Goal: Find specific fact: Find specific fact

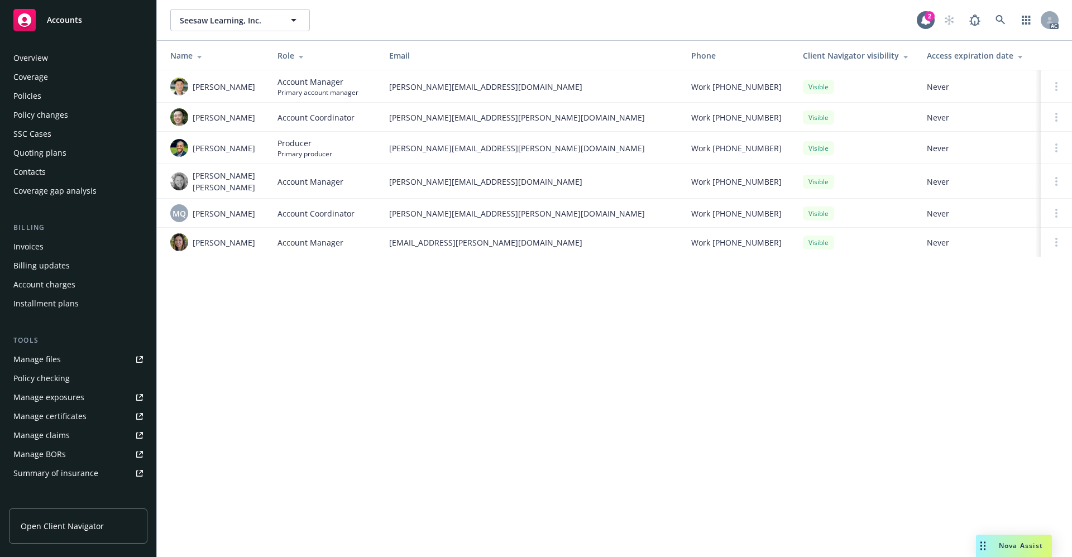
scroll to position [170, 0]
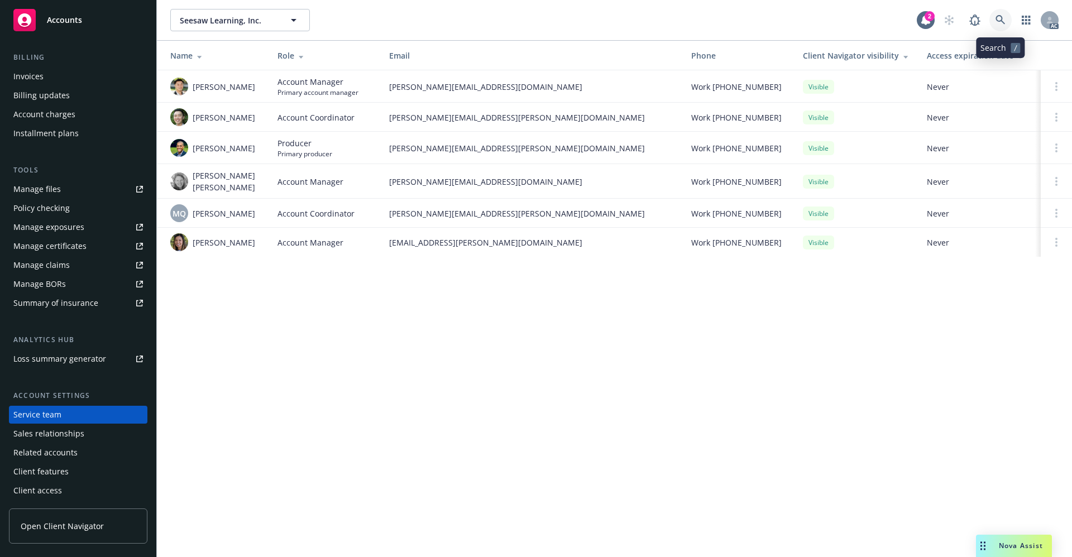
click at [1002, 23] on icon at bounding box center [1001, 20] width 10 height 10
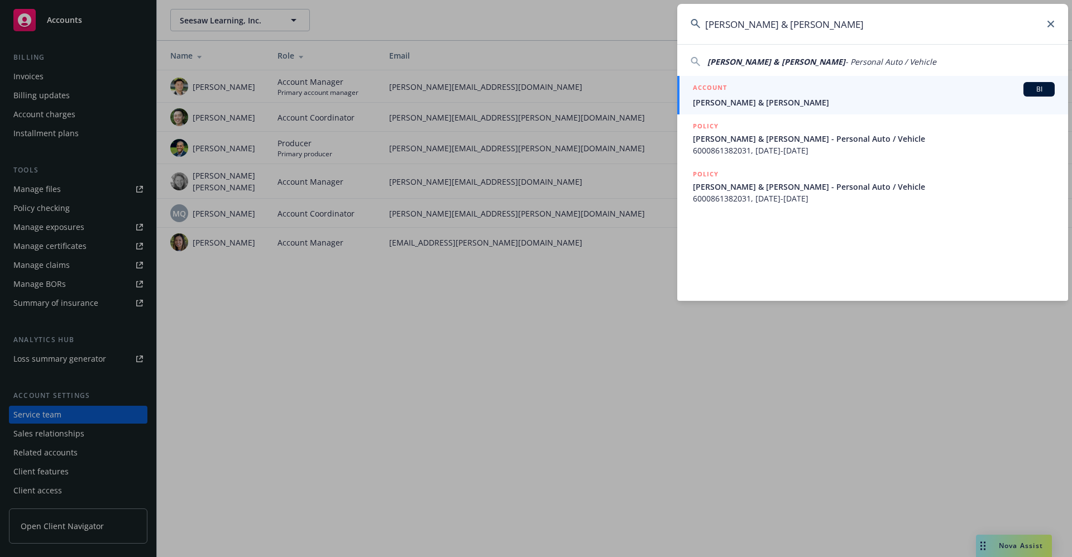
type input "[PERSON_NAME] & [PERSON_NAME]"
click at [755, 104] on span "[PERSON_NAME] & [PERSON_NAME]" at bounding box center [874, 103] width 362 height 12
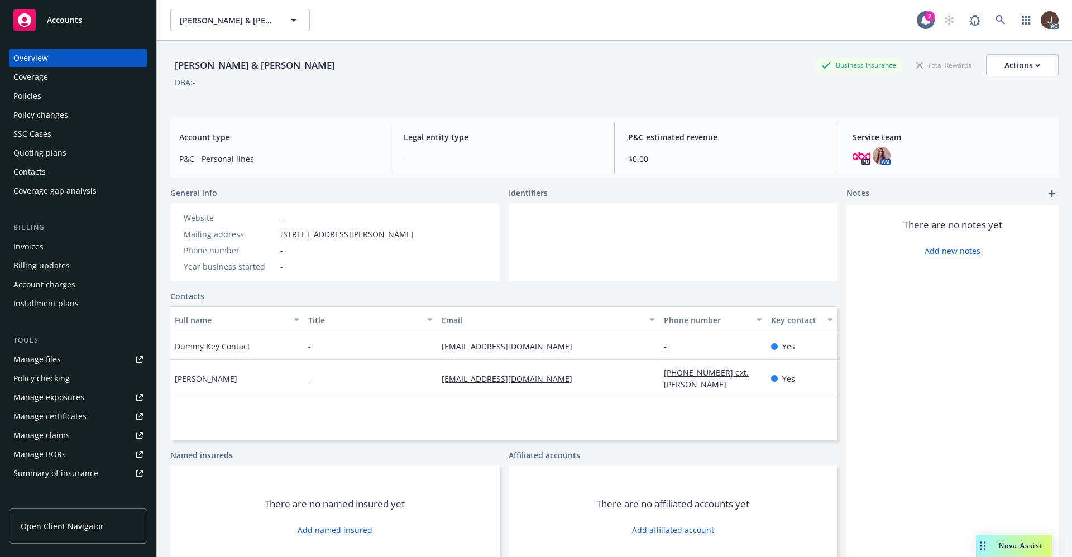
click at [26, 98] on div "Policies" at bounding box center [27, 96] width 28 height 18
click at [27, 97] on div "Policies" at bounding box center [27, 96] width 28 height 18
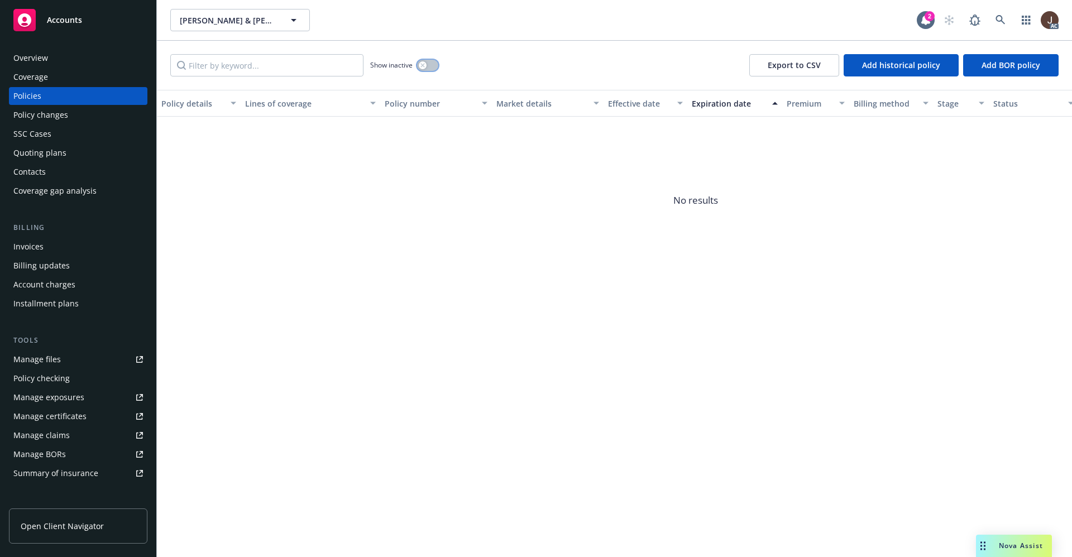
click at [432, 63] on button "button" at bounding box center [427, 65] width 21 height 11
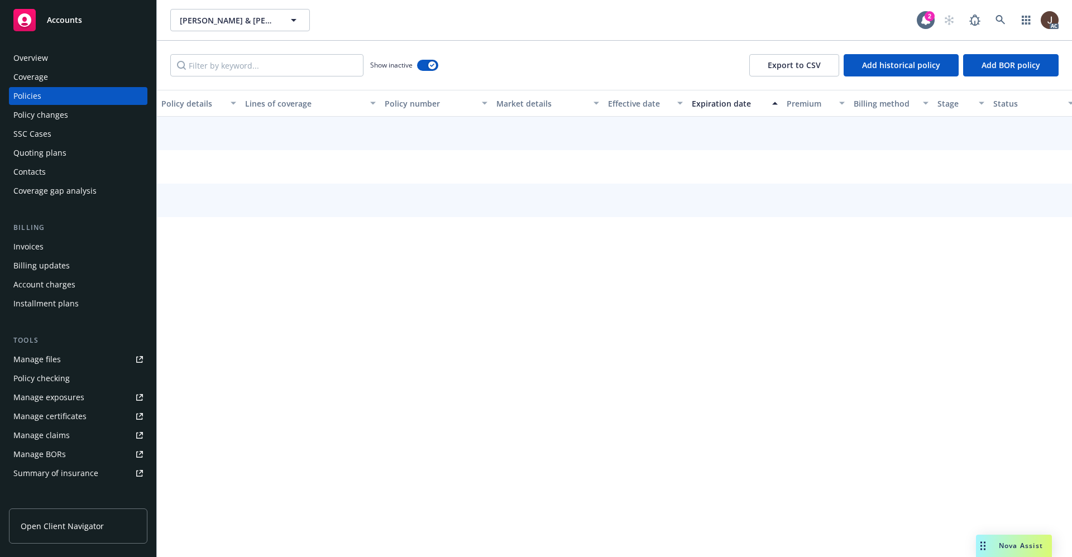
click at [502, 58] on div "Show inactive Export to CSV Add historical policy Add BOR policy" at bounding box center [614, 65] width 915 height 49
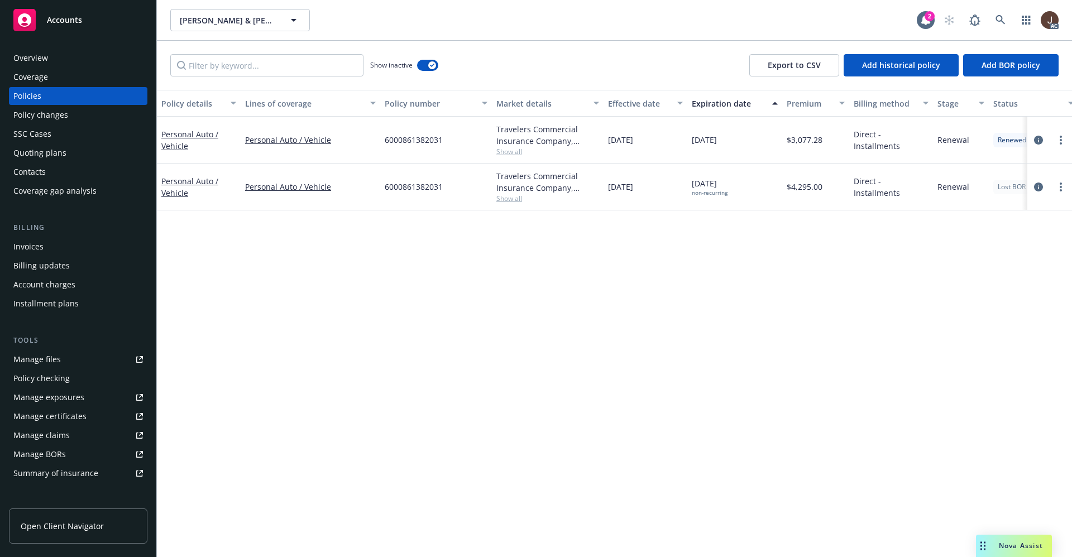
click at [502, 58] on div "Show inactive Export to CSV Add historical policy Add BOR policy" at bounding box center [614, 65] width 915 height 49
drag, startPoint x: 381, startPoint y: 188, endPoint x: 446, endPoint y: 189, distance: 65.3
click at [446, 189] on div "6000861382031" at bounding box center [436, 187] width 112 height 47
copy span "6000861382031"
click at [1000, 25] on link at bounding box center [1001, 20] width 22 height 22
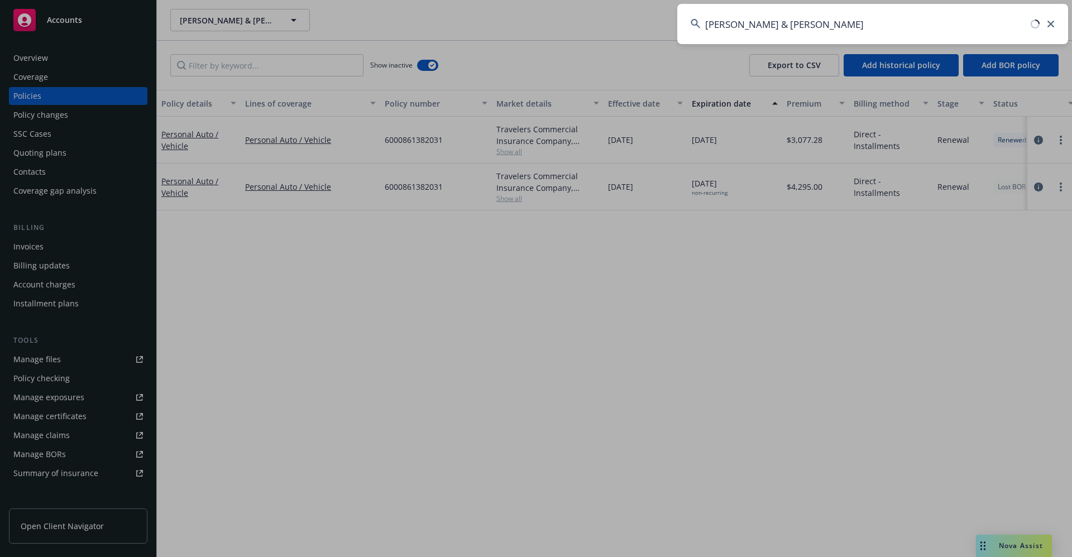
click at [899, 23] on input "[PERSON_NAME] & [PERSON_NAME]" at bounding box center [872, 24] width 391 height 40
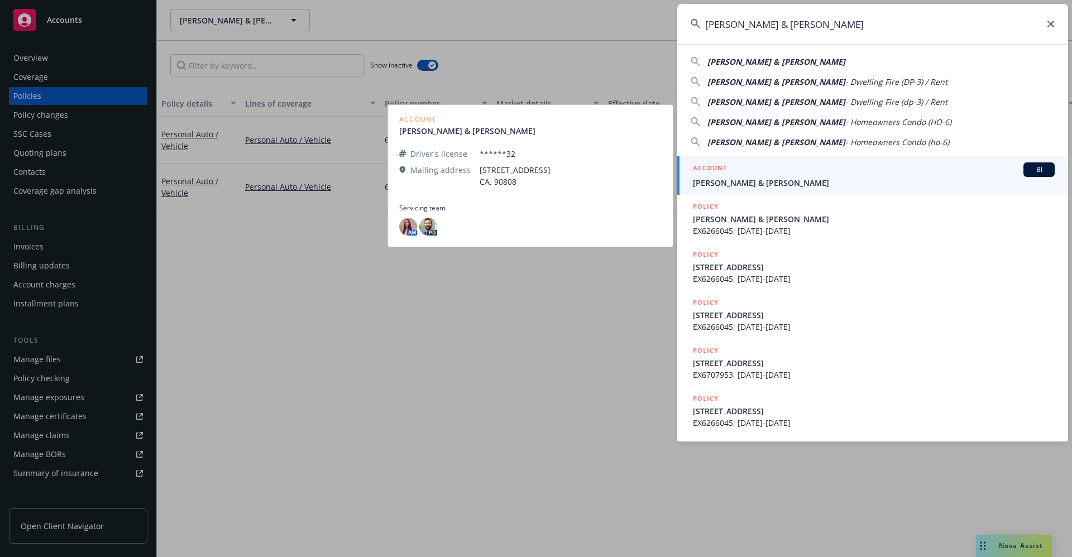
type input "[PERSON_NAME] & [PERSON_NAME]"
click at [750, 180] on span "[PERSON_NAME] & [PERSON_NAME]" at bounding box center [874, 183] width 362 height 12
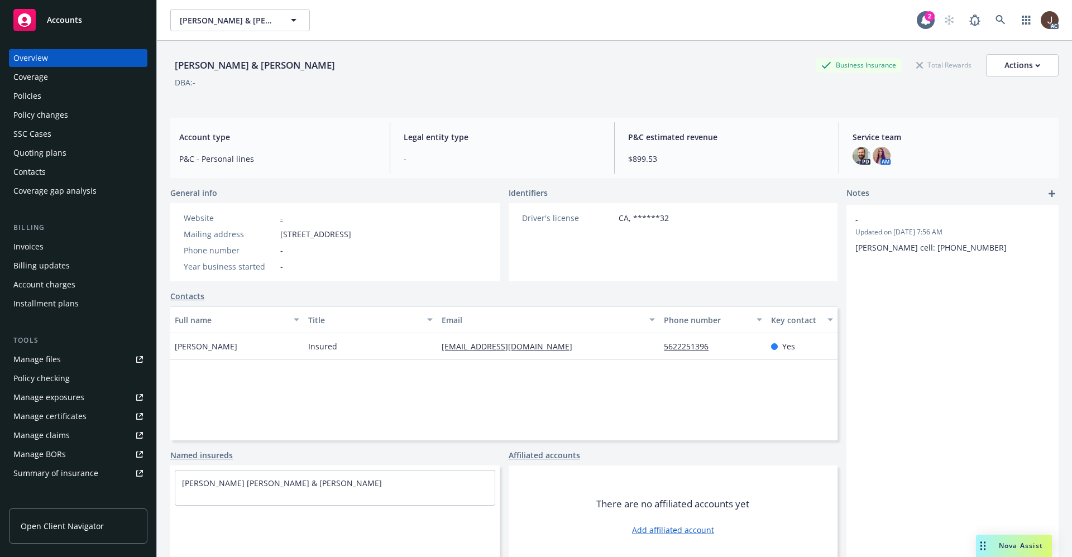
click at [25, 99] on div "Policies" at bounding box center [27, 96] width 28 height 18
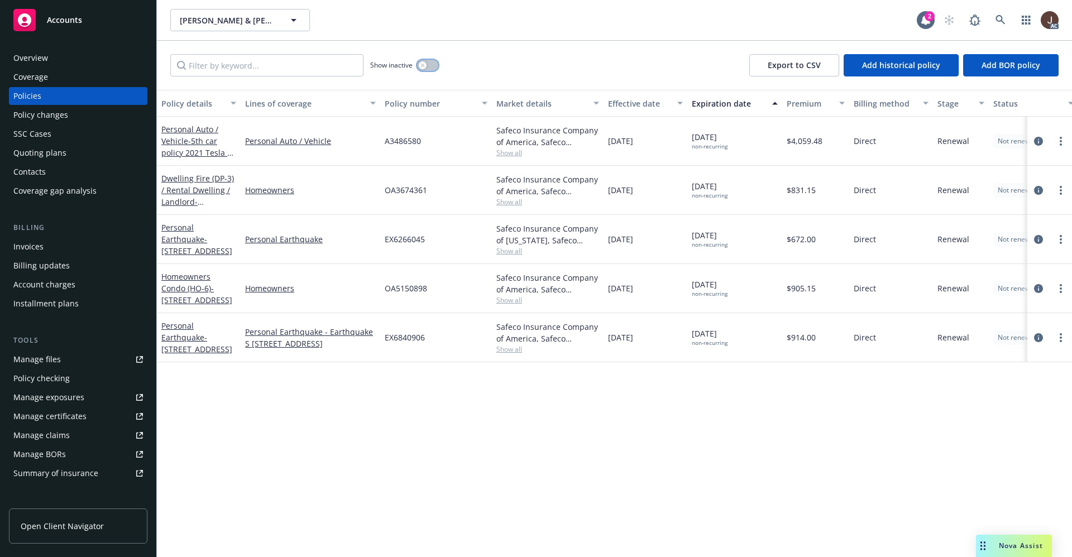
click at [430, 66] on button "button" at bounding box center [427, 65] width 21 height 11
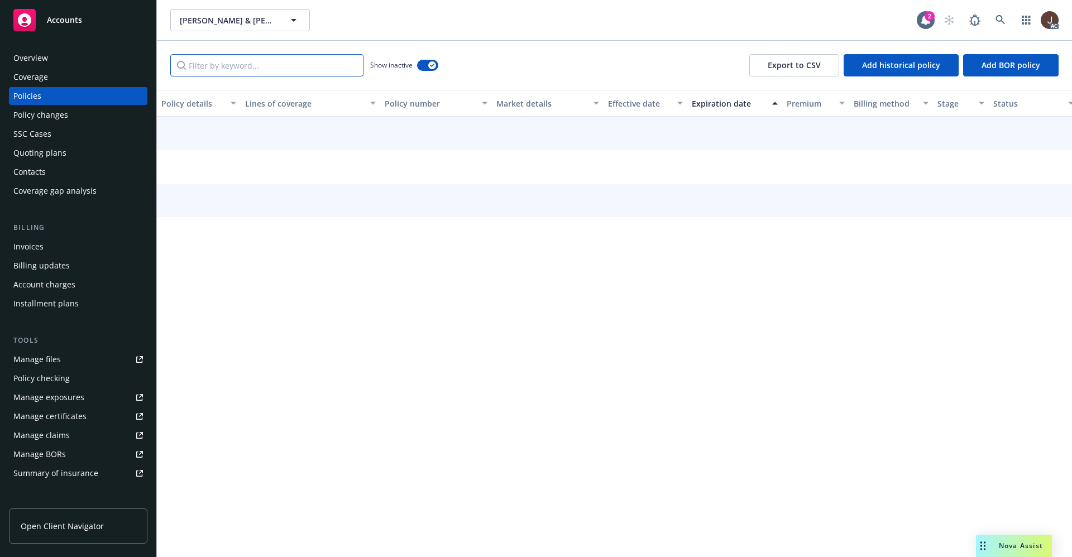
click at [227, 66] on input "Filter by keyword..." at bounding box center [266, 65] width 193 height 22
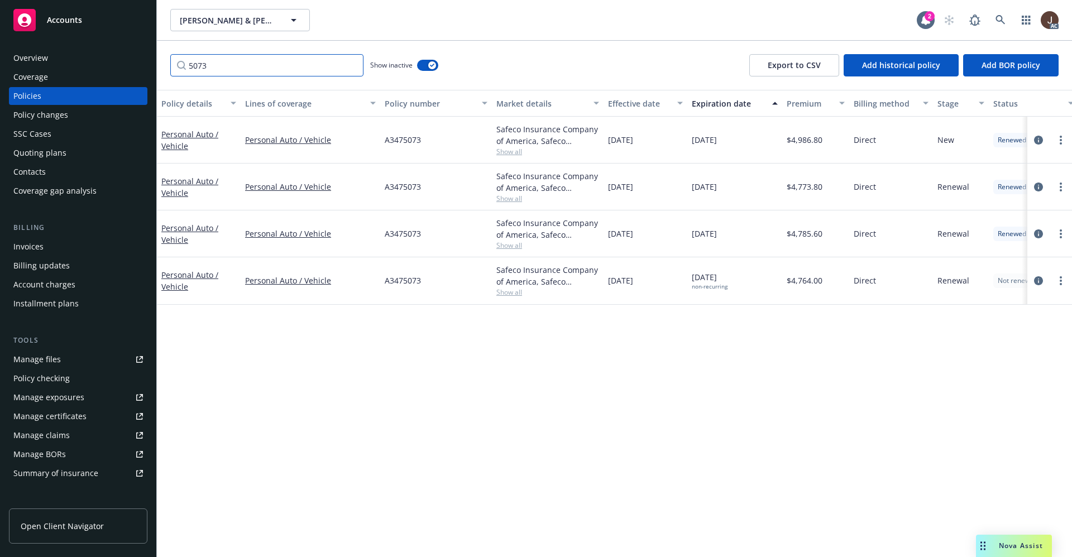
type input "5073"
drag, startPoint x: 384, startPoint y: 285, endPoint x: 432, endPoint y: 283, distance: 48.1
click at [432, 283] on div "A3475073" at bounding box center [436, 280] width 112 height 47
copy span "A3475073"
